Goal: Task Accomplishment & Management: Manage account settings

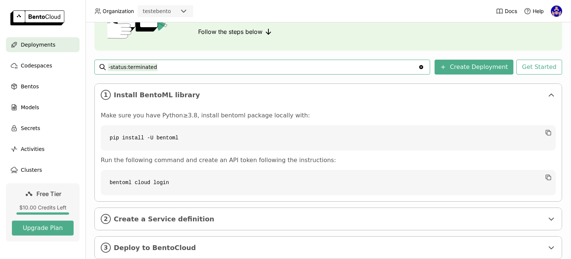
scroll to position [94, 0]
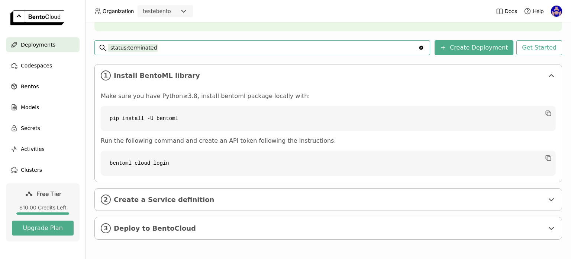
click at [42, 49] on div "Deployments" at bounding box center [43, 44] width 74 height 15
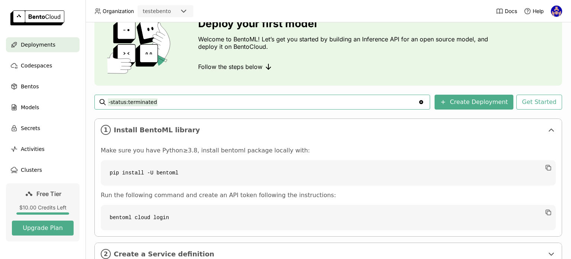
scroll to position [94, 0]
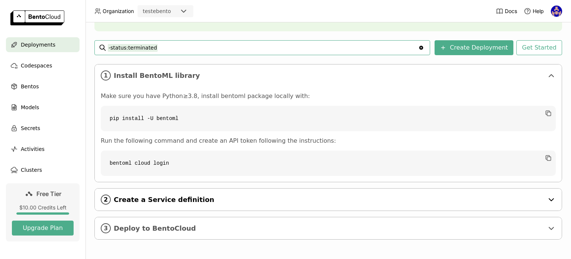
click at [185, 196] on span "Create a Service definition" at bounding box center [329, 199] width 430 height 8
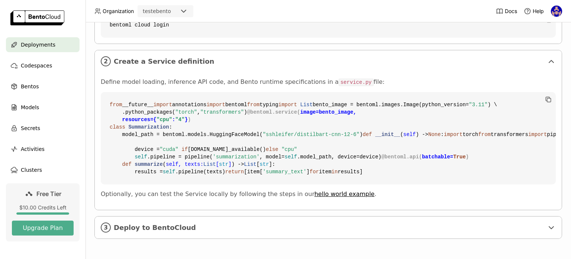
scroll to position [365, 0]
click at [182, 225] on span "Deploy to BentoCloud" at bounding box center [329, 227] width 430 height 8
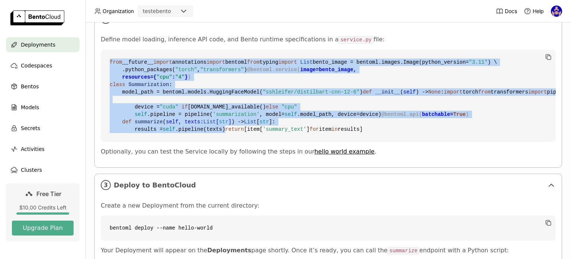
scroll to position [324, 0]
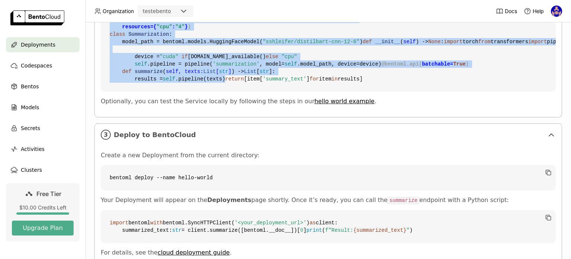
drag, startPoint x: 110, startPoint y: 196, endPoint x: 298, endPoint y: 217, distance: 189.0
click at [298, 92] on code "from __future__ import annotations import bentoml from typing import List bento…" at bounding box center [328, 45] width 455 height 92
click at [216, 92] on code "from __future__ import annotations import bentoml from typing import List bento…" at bounding box center [328, 45] width 455 height 92
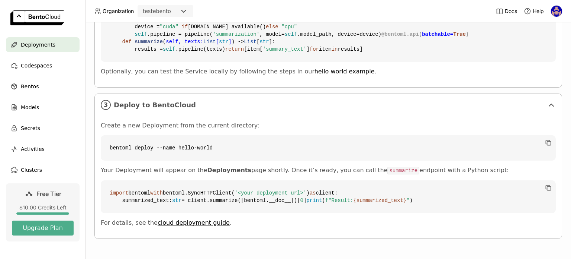
scroll to position [510, 0]
click at [33, 87] on span "Bentos" at bounding box center [30, 86] width 18 height 9
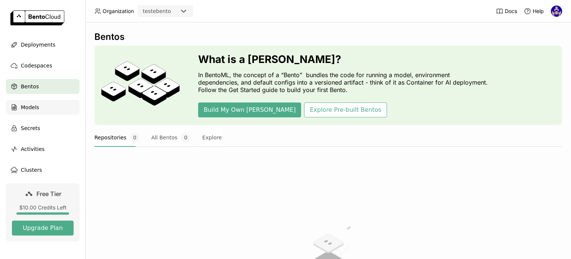
click at [34, 107] on span "Models" at bounding box center [30, 107] width 18 height 9
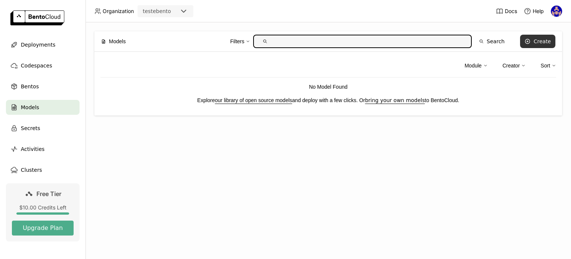
click at [540, 44] on div "Create" at bounding box center [542, 41] width 17 height 6
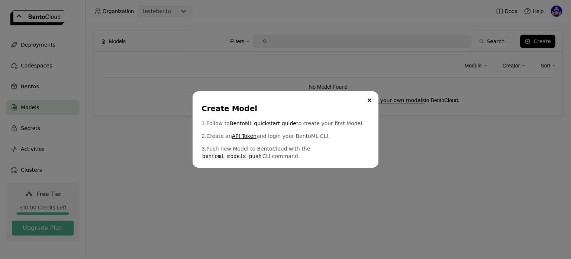
click at [241, 134] on link "API Token" at bounding box center [244, 135] width 25 height 7
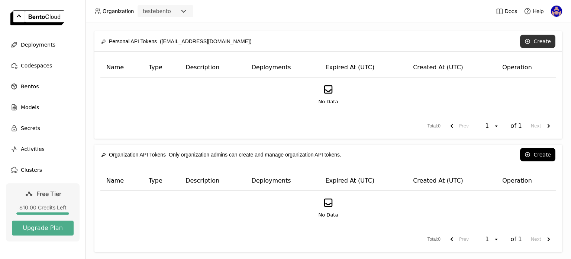
click at [539, 47] on button "Create" at bounding box center [537, 41] width 35 height 13
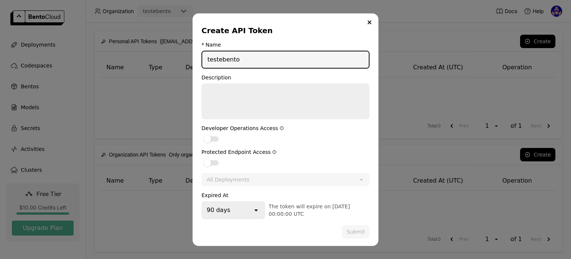
type input "testebento"
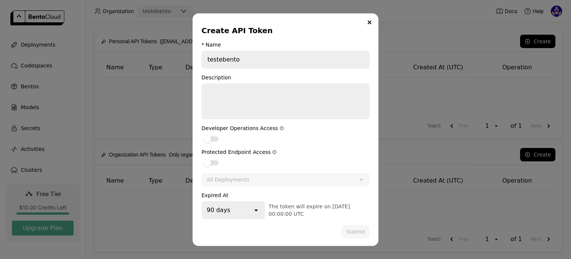
click at [253, 207] on div "90 days" at bounding box center [227, 210] width 50 height 16
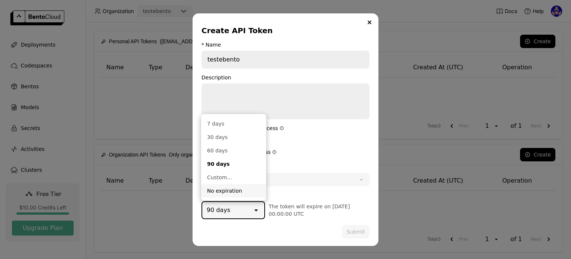
click at [243, 186] on li "No expiration" at bounding box center [233, 190] width 65 height 13
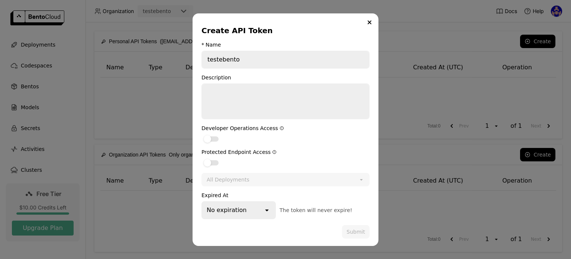
click at [255, 80] on div "Description" at bounding box center [286, 77] width 168 height 6
click at [248, 87] on textarea "dialog" at bounding box center [285, 101] width 167 height 34
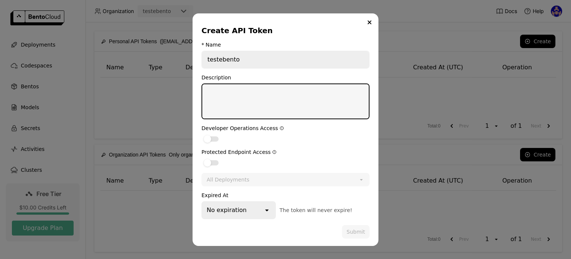
click at [252, 212] on div "No expiration" at bounding box center [232, 210] width 61 height 16
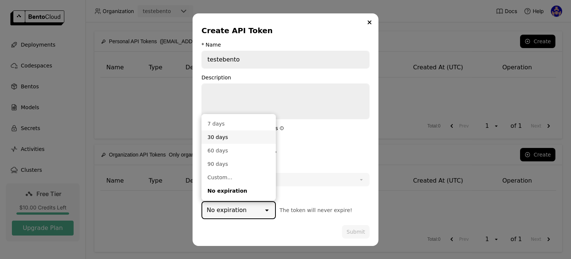
click at [241, 134] on div "30 days" at bounding box center [239, 136] width 62 height 7
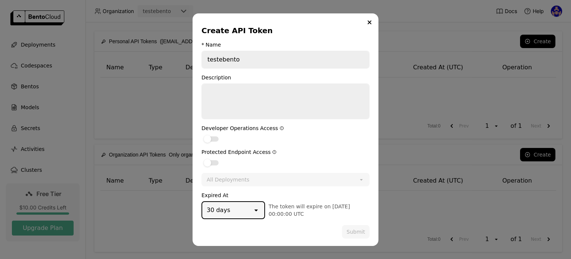
click at [242, 209] on div "30 days" at bounding box center [227, 210] width 50 height 16
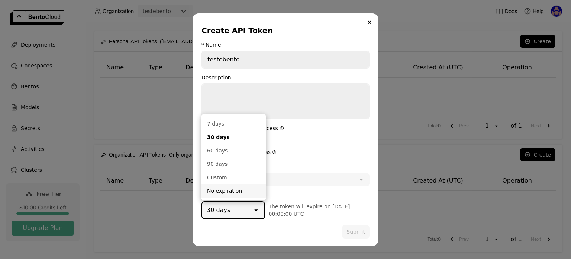
click at [231, 195] on li "No expiration" at bounding box center [233, 190] width 65 height 13
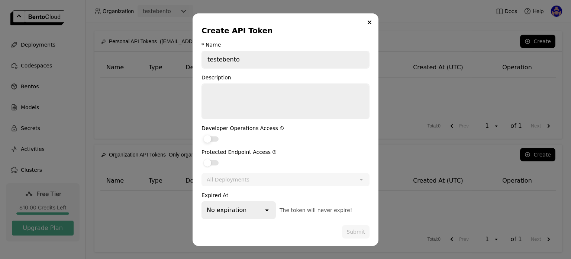
click at [218, 139] on div "dialog" at bounding box center [211, 138] width 15 height 5
click at [202, 134] on input "dialog" at bounding box center [202, 134] width 0 height 0
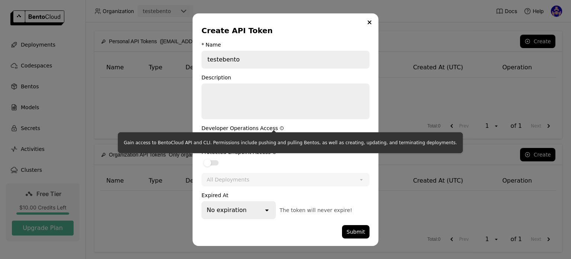
click at [280, 128] on icon "dialog" at bounding box center [281, 127] width 3 height 3
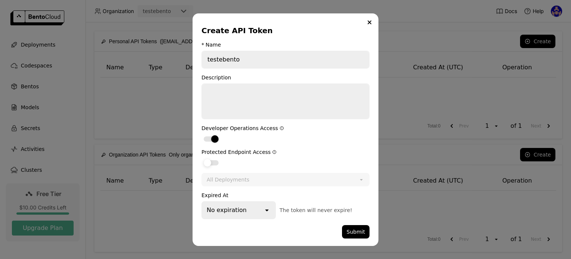
click at [212, 161] on div "dialog" at bounding box center [211, 162] width 15 height 5
click at [202, 158] on input "dialog" at bounding box center [202, 158] width 0 height 0
click at [225, 178] on div "All Deployments" at bounding box center [228, 179] width 43 height 7
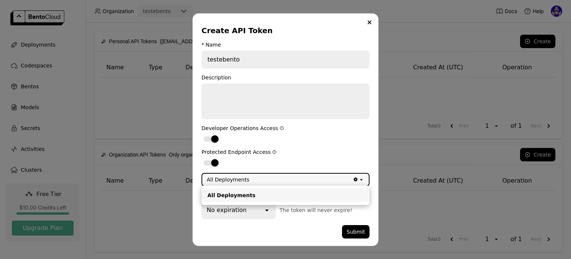
click at [225, 178] on div "All Deployments" at bounding box center [228, 179] width 43 height 7
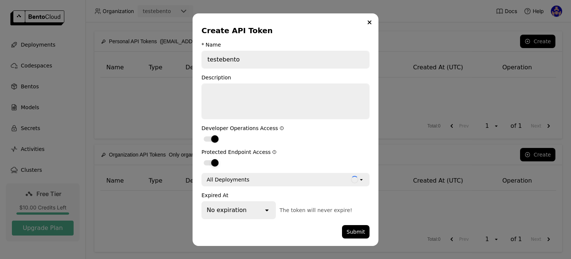
click at [214, 162] on div "dialog" at bounding box center [214, 162] width 7 height 7
click at [202, 158] on input "dialog" at bounding box center [202, 158] width 0 height 0
click at [351, 225] on button "Submit" at bounding box center [356, 231] width 28 height 13
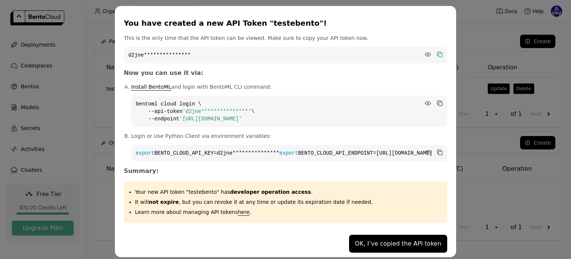
click at [439, 56] on icon "dialog" at bounding box center [441, 55] width 4 height 4
drag, startPoint x: 334, startPoint y: 117, endPoint x: 180, endPoint y: 107, distance: 154.7
click at [180, 107] on code "**********" at bounding box center [289, 111] width 316 height 31
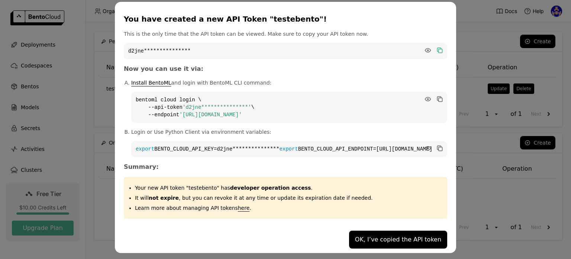
scroll to position [11, 0]
copy code "**********"
click at [288, 103] on code "**********" at bounding box center [289, 107] width 316 height 31
click at [436, 95] on icon "dialog" at bounding box center [439, 98] width 7 height 7
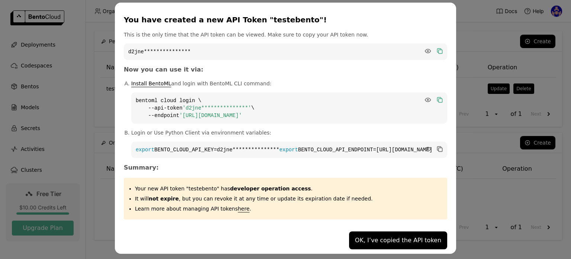
scroll to position [0, 0]
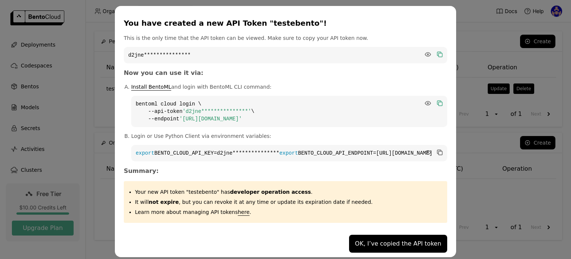
drag, startPoint x: 293, startPoint y: 165, endPoint x: 155, endPoint y: 181, distance: 139.0
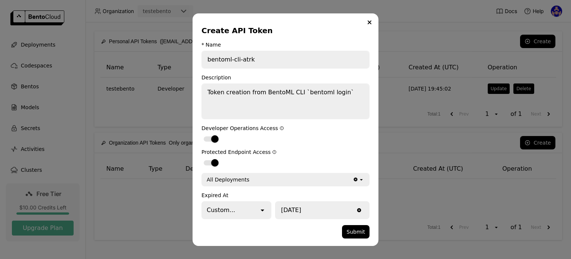
click at [246, 213] on div "Custom..." at bounding box center [230, 210] width 57 height 16
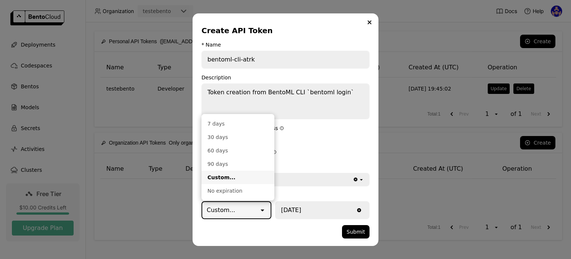
click at [246, 213] on div "Custom..." at bounding box center [230, 210] width 57 height 16
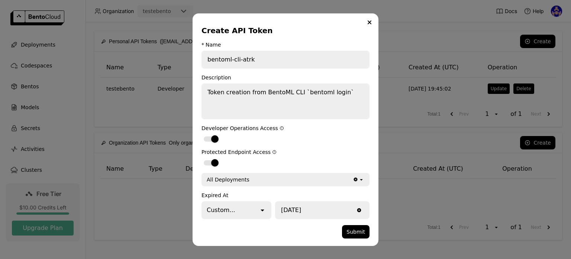
click at [251, 226] on div "dialog" at bounding box center [272, 231] width 141 height 13
click at [266, 207] on icon "open" at bounding box center [262, 209] width 7 height 7
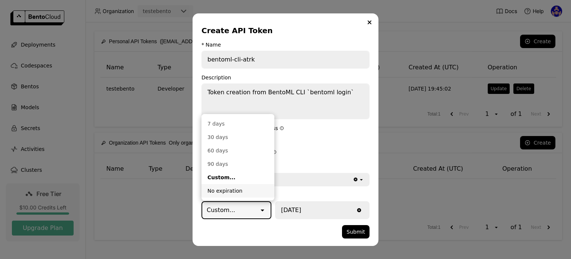
click at [259, 193] on div "No expiration" at bounding box center [238, 190] width 61 height 7
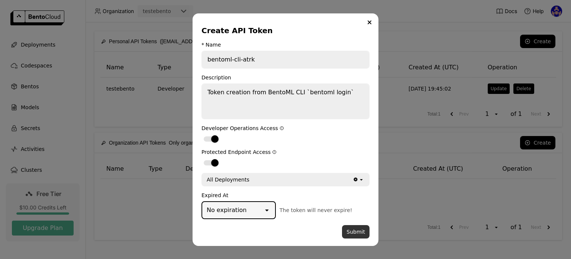
click at [354, 232] on button "Submit" at bounding box center [356, 231] width 28 height 13
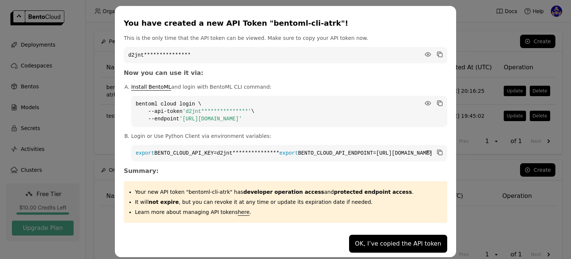
click at [180, 55] on code "**********" at bounding box center [286, 55] width 324 height 16
click at [439, 53] on icon "dialog" at bounding box center [441, 55] width 4 height 4
click at [370, 250] on button "OK, I’ve copied the API token" at bounding box center [398, 243] width 98 height 18
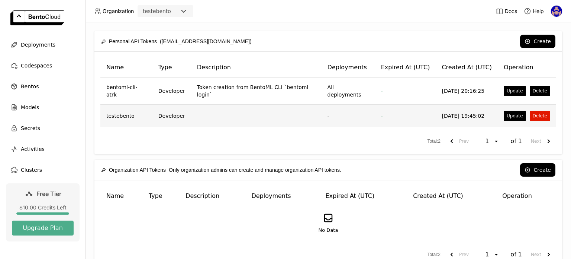
click at [535, 115] on button "Delete" at bounding box center [540, 115] width 20 height 10
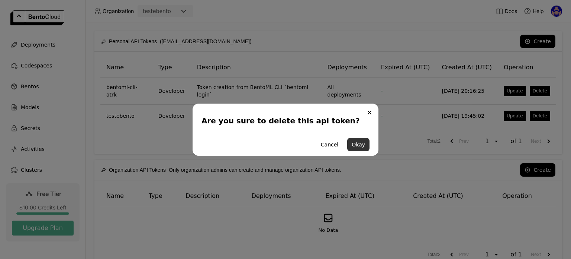
click at [360, 143] on button "Okay" at bounding box center [358, 144] width 22 height 13
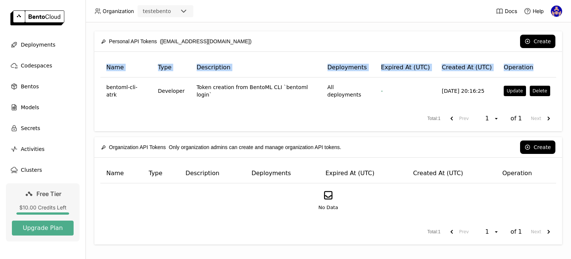
drag, startPoint x: 106, startPoint y: 65, endPoint x: 538, endPoint y: 68, distance: 432.6
click at [538, 68] on tr "Name Type Description Deployments Expired At (UTC) Created At (UTC) Operation" at bounding box center [328, 68] width 456 height 20
click at [25, 101] on div "Models" at bounding box center [43, 107] width 74 height 15
